Goal: Task Accomplishment & Management: Manage account settings

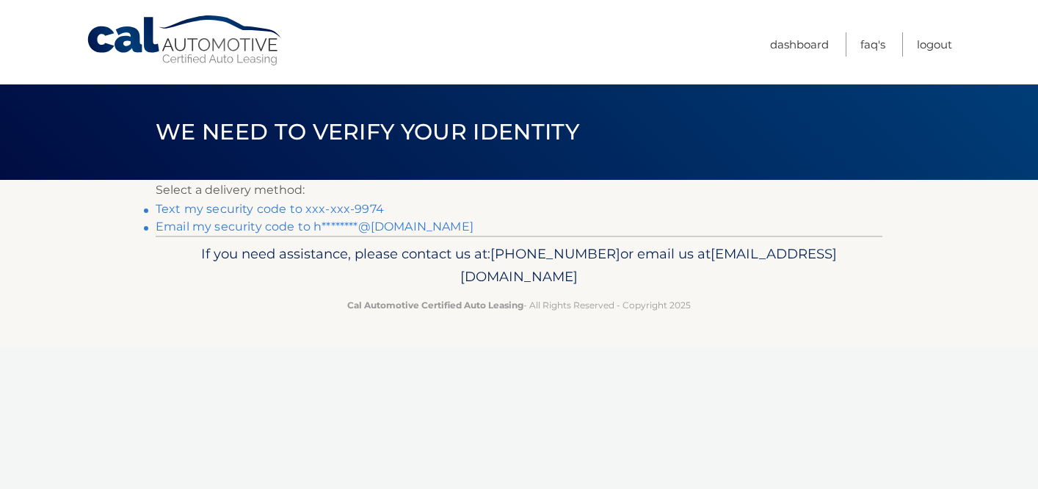
click at [330, 206] on link "Text my security code to xxx-xxx-9974" at bounding box center [270, 209] width 228 height 14
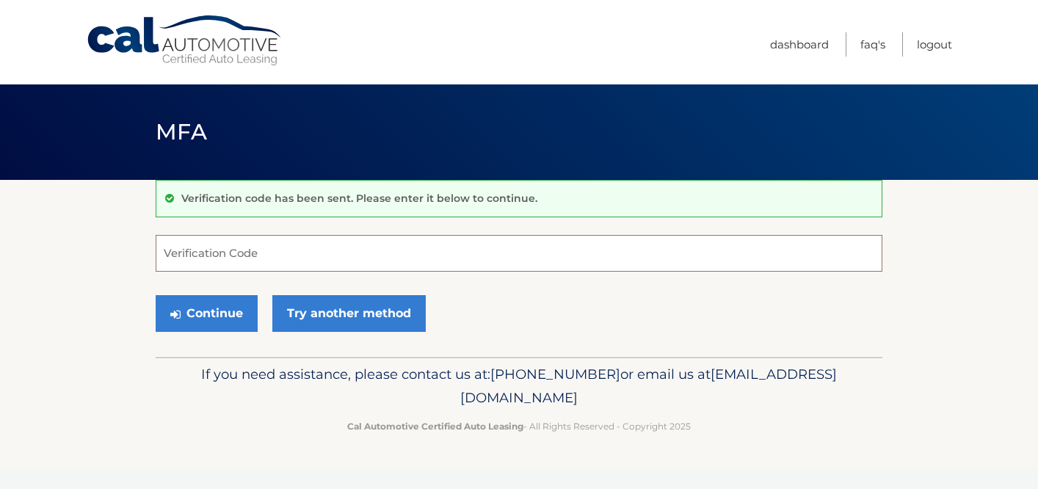
click at [263, 253] on input "Verification Code" at bounding box center [519, 253] width 727 height 37
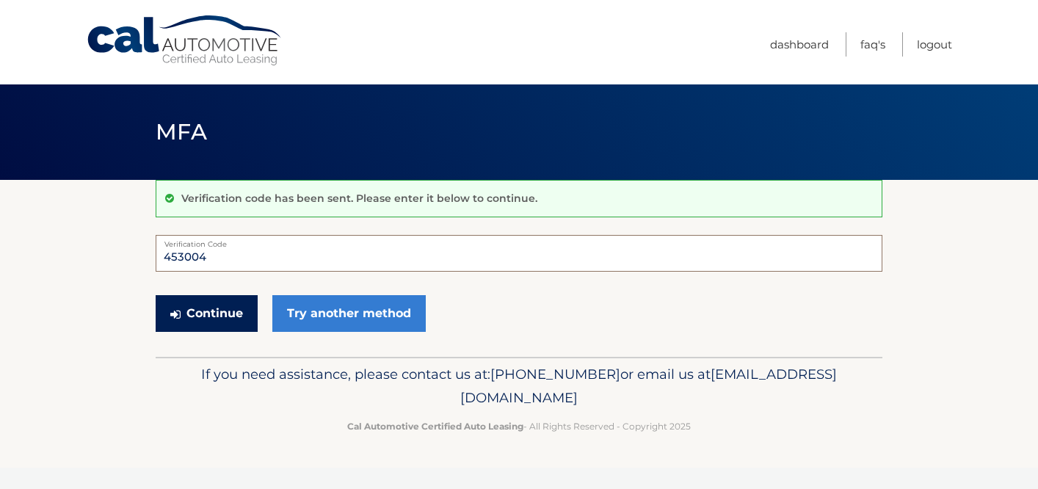
type input "453004"
click at [191, 308] on button "Continue" at bounding box center [207, 313] width 102 height 37
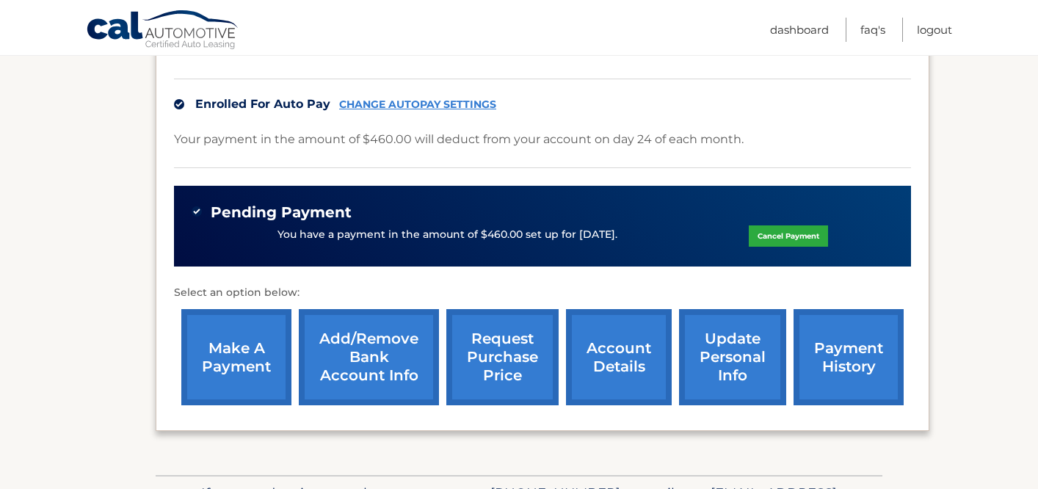
scroll to position [368, 0]
